Goal: Information Seeking & Learning: Check status

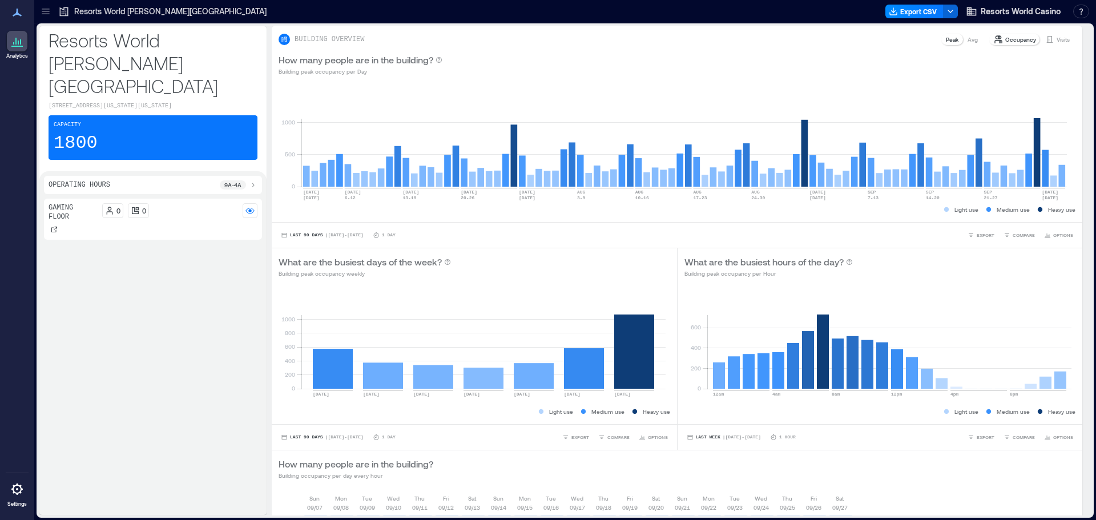
click at [110, 11] on p "Resorts World [PERSON_NAME][GEOGRAPHIC_DATA]" at bounding box center [170, 11] width 192 height 11
click at [1057, 39] on p "Visits" at bounding box center [1063, 39] width 13 height 9
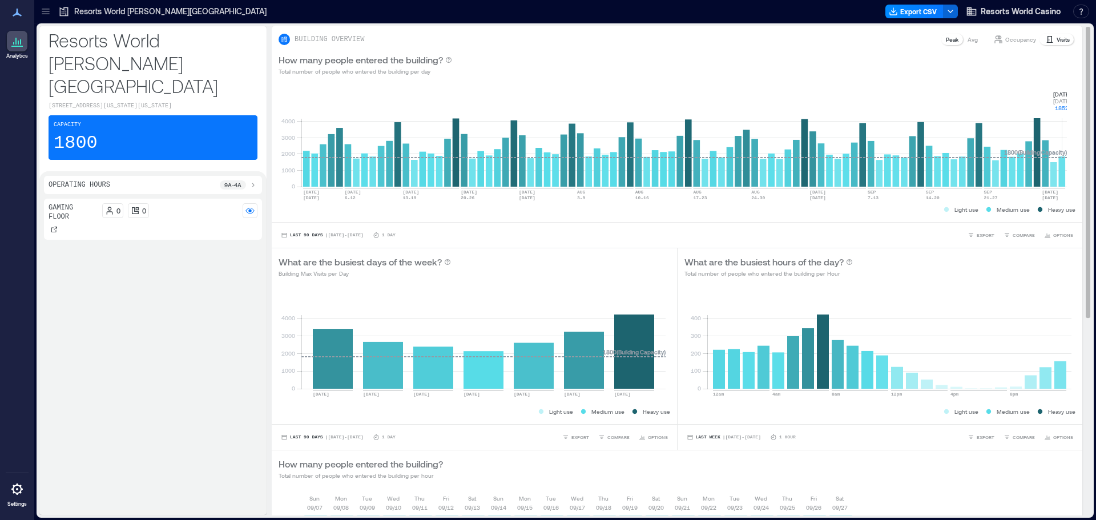
click at [1064, 164] on rect at bounding box center [685, 138] width 766 height 97
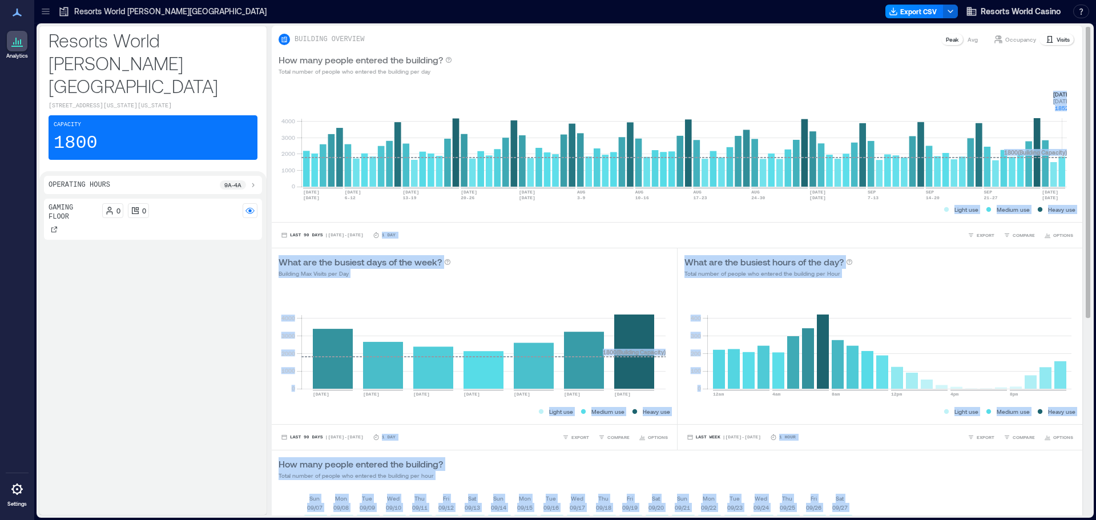
drag, startPoint x: 1046, startPoint y: 83, endPoint x: 1078, endPoint y: 122, distance: 49.9
click at [1078, 122] on div "BUILDING OVERVIEW Peak Avg Occupancy Visits How many people entered the buildin…" at bounding box center [682, 271] width 820 height 490
copy body "[DATE] [DATE] 1852 1800 ( Building Capacity ) Light use Medium use Heavy use La…"
click at [1026, 77] on div "How many people entered the building? Total number of people who entered the bu…" at bounding box center [677, 64] width 811 height 37
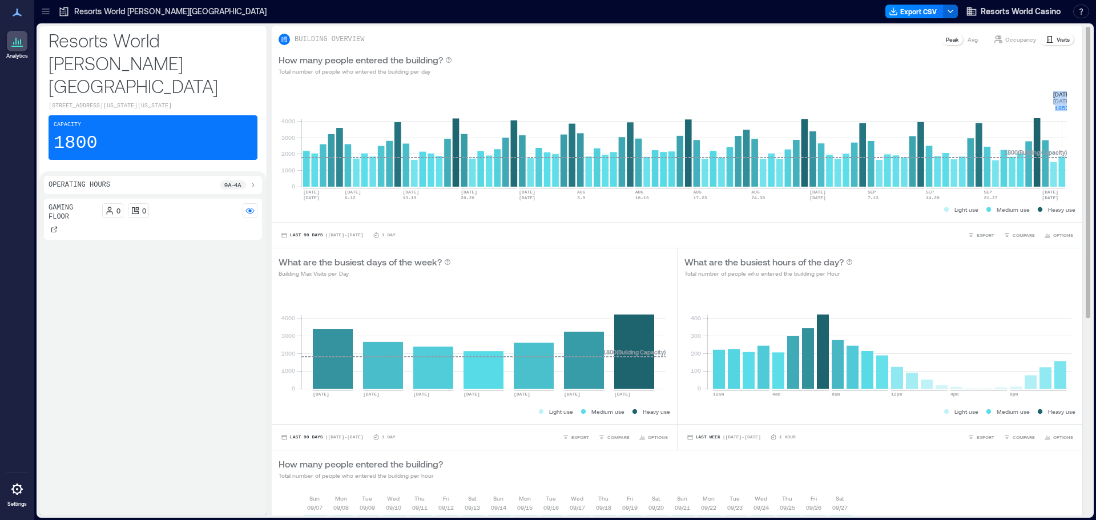
drag, startPoint x: 1056, startPoint y: 94, endPoint x: 1068, endPoint y: 108, distance: 19.1
click at [1068, 108] on div "0 1000 2000 3000 4000 [DATE] [DATE] [DATE]-[DATE] [DATE]-[DATE] [DATE] [DATE]-[…" at bounding box center [677, 152] width 811 height 139
copy g "[DATE] [DATE] 1852"
